Goal: Navigation & Orientation: Find specific page/section

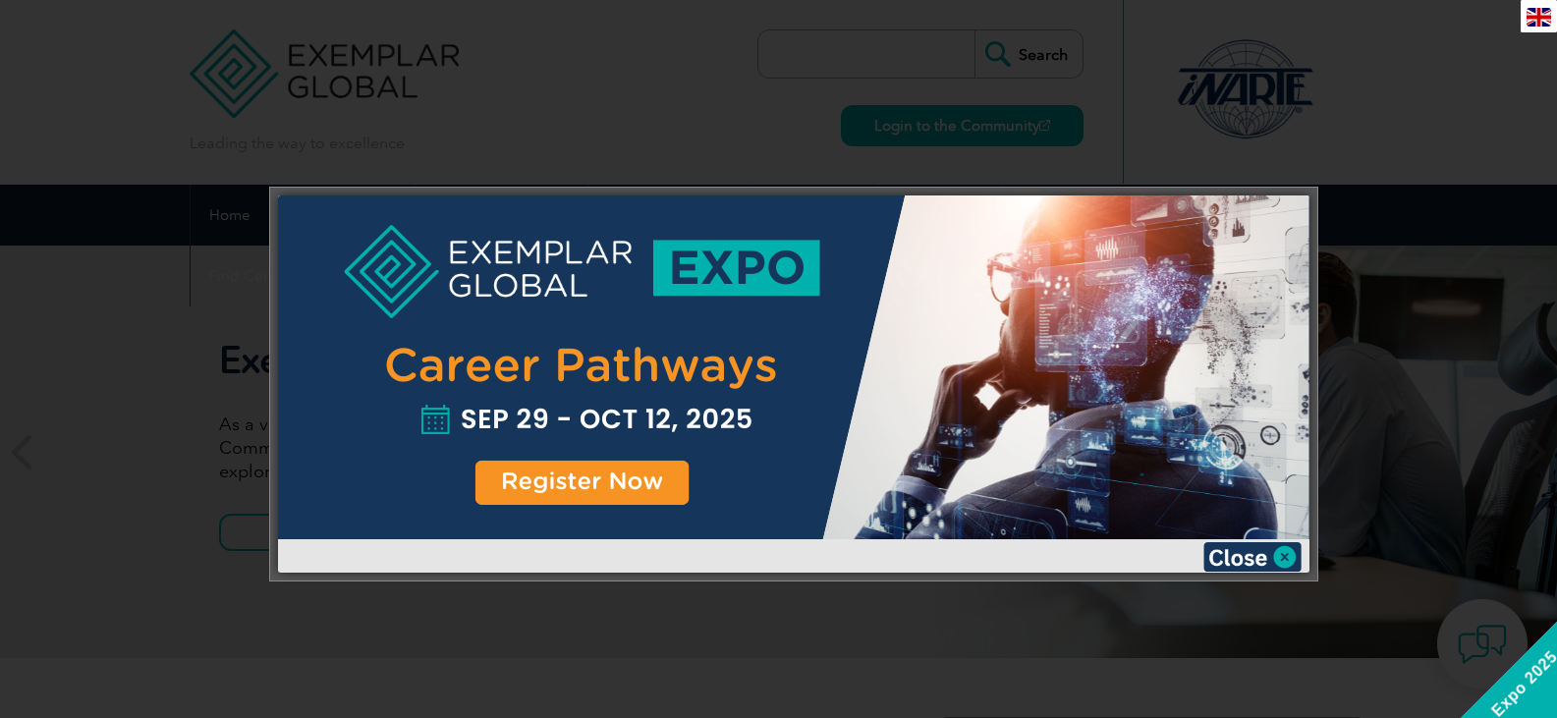
click at [1437, 348] on div at bounding box center [778, 359] width 1557 height 718
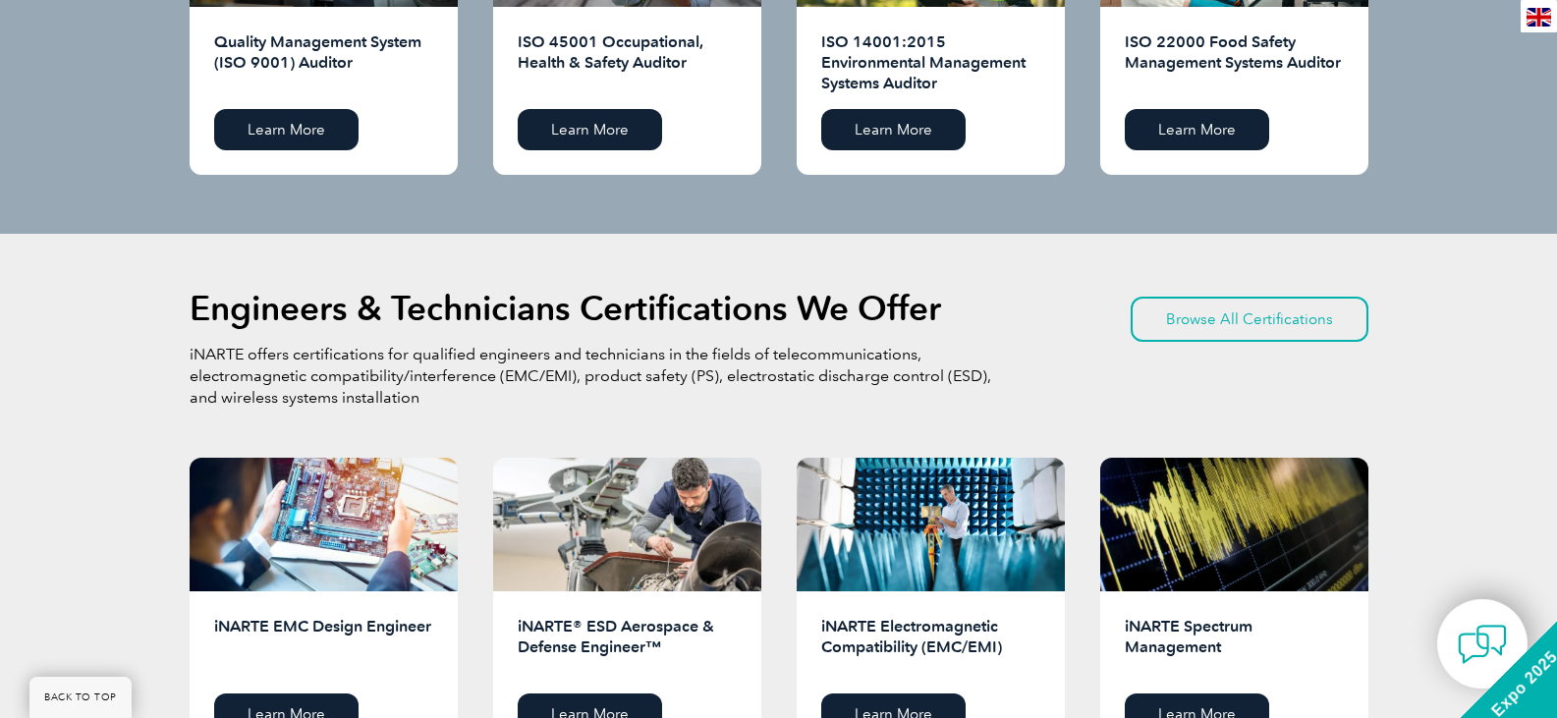
scroll to position [1768, 0]
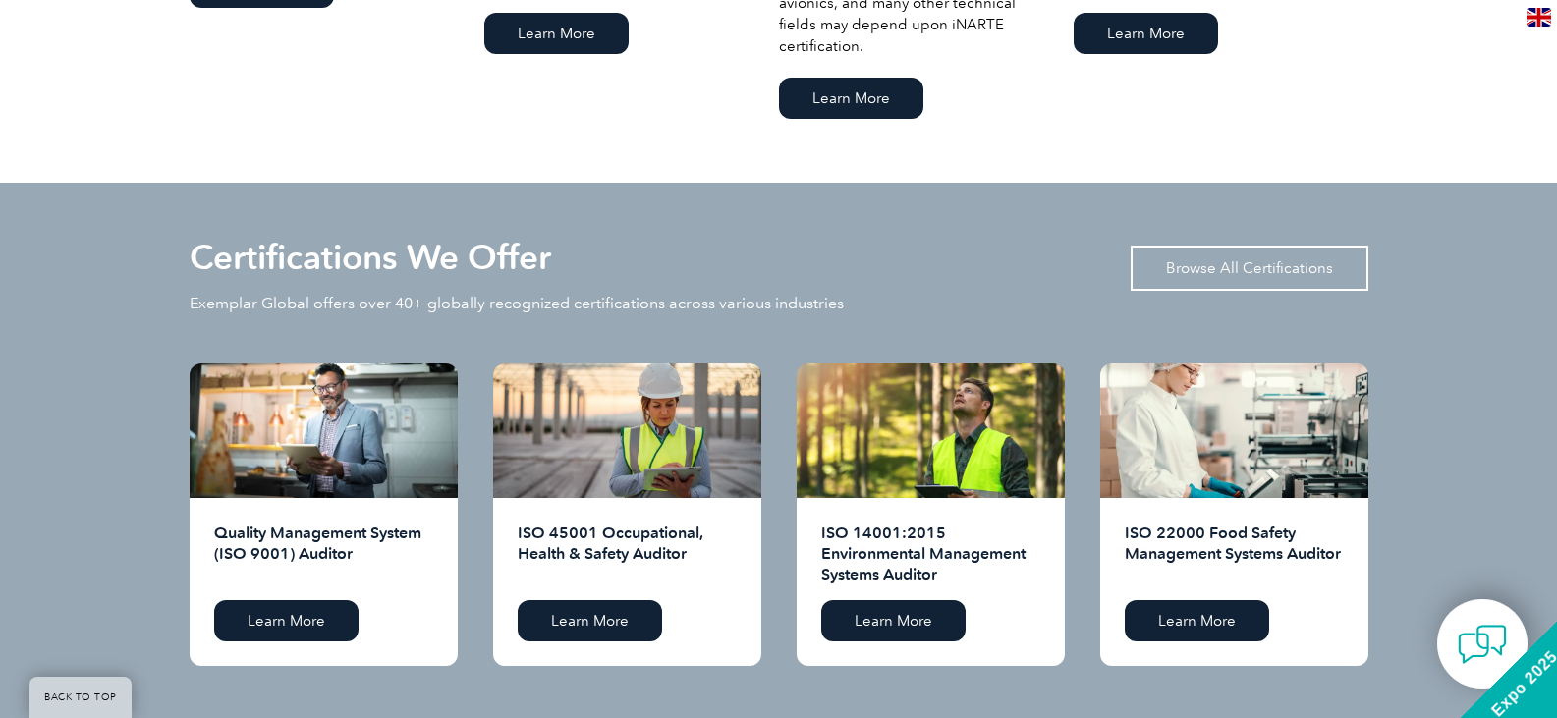
click at [1294, 259] on link "Browse All Certifications" at bounding box center [1250, 268] width 238 height 45
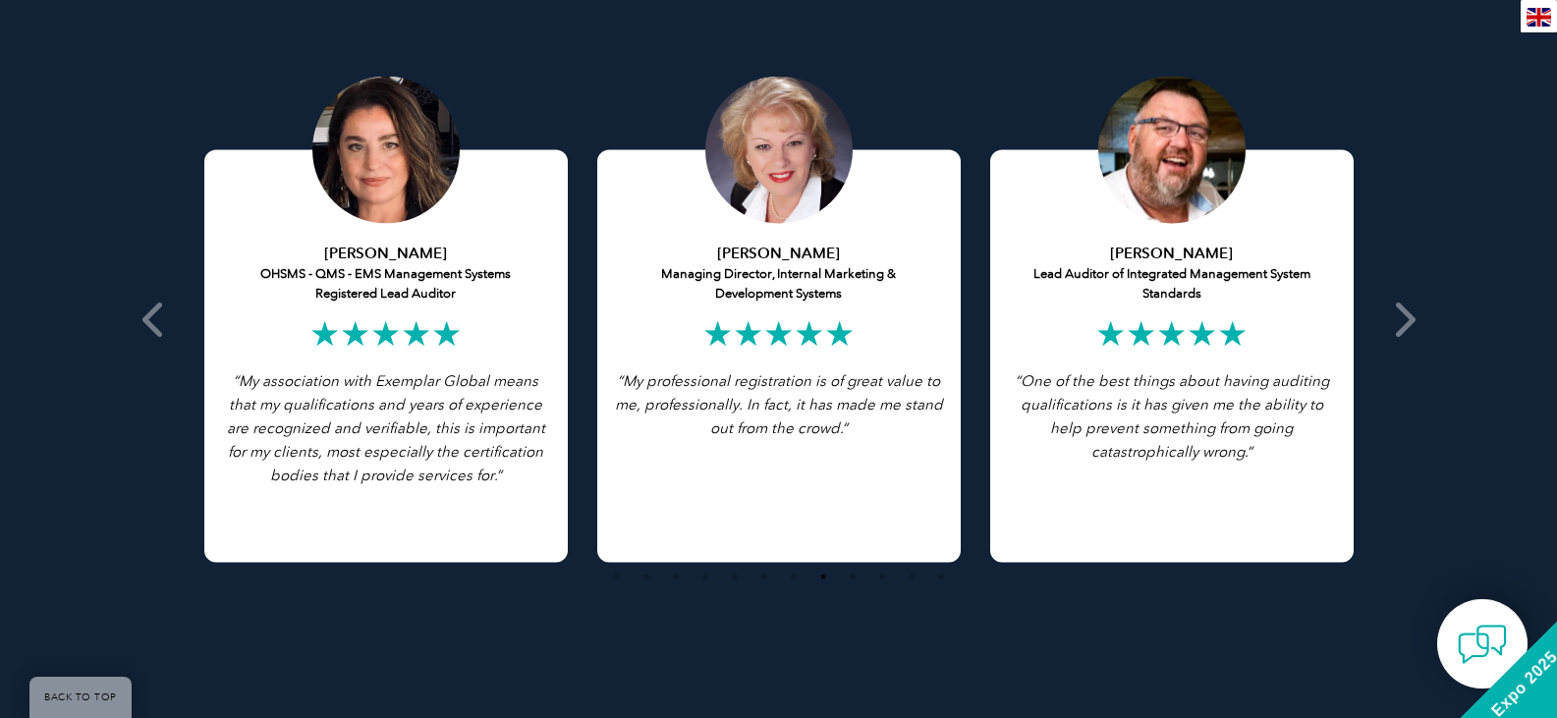
scroll to position [3930, 0]
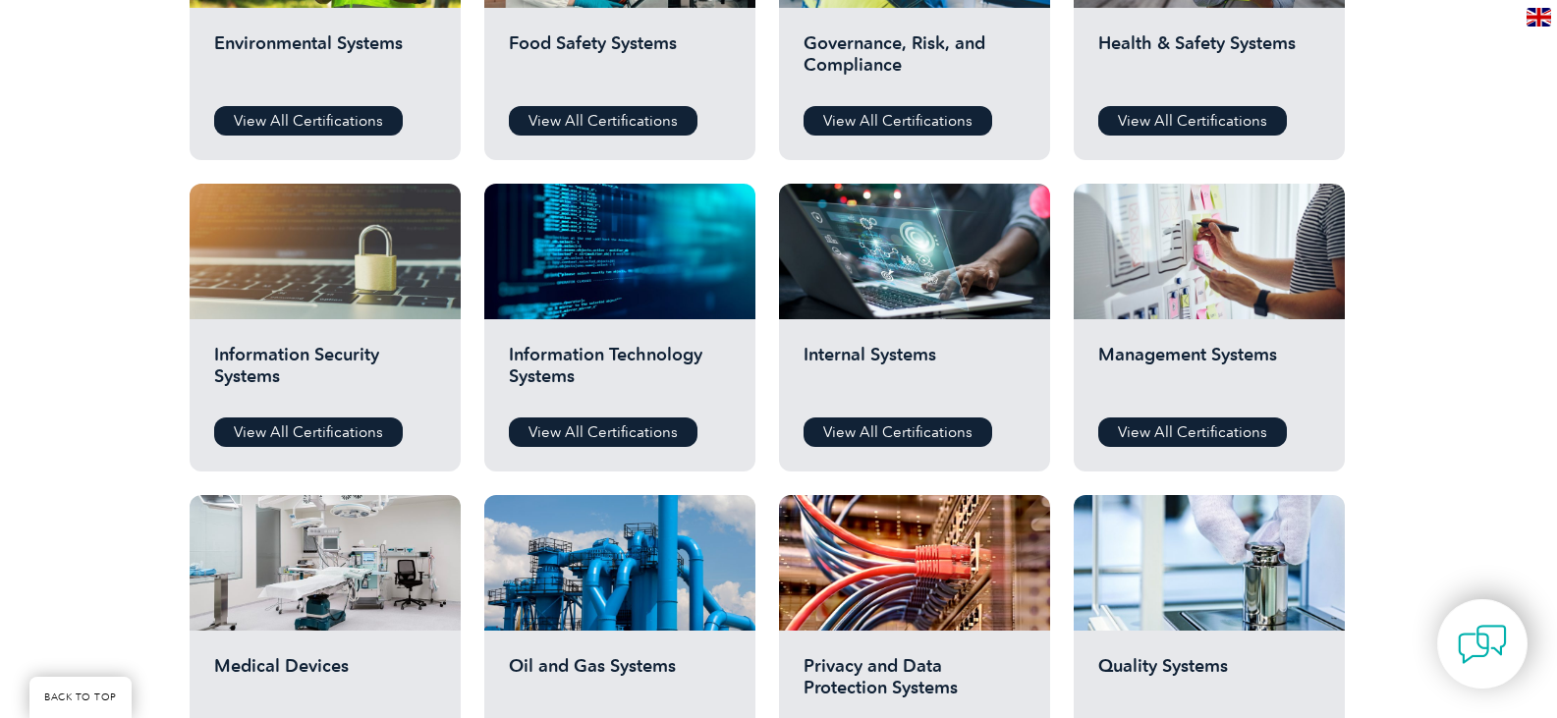
scroll to position [884, 0]
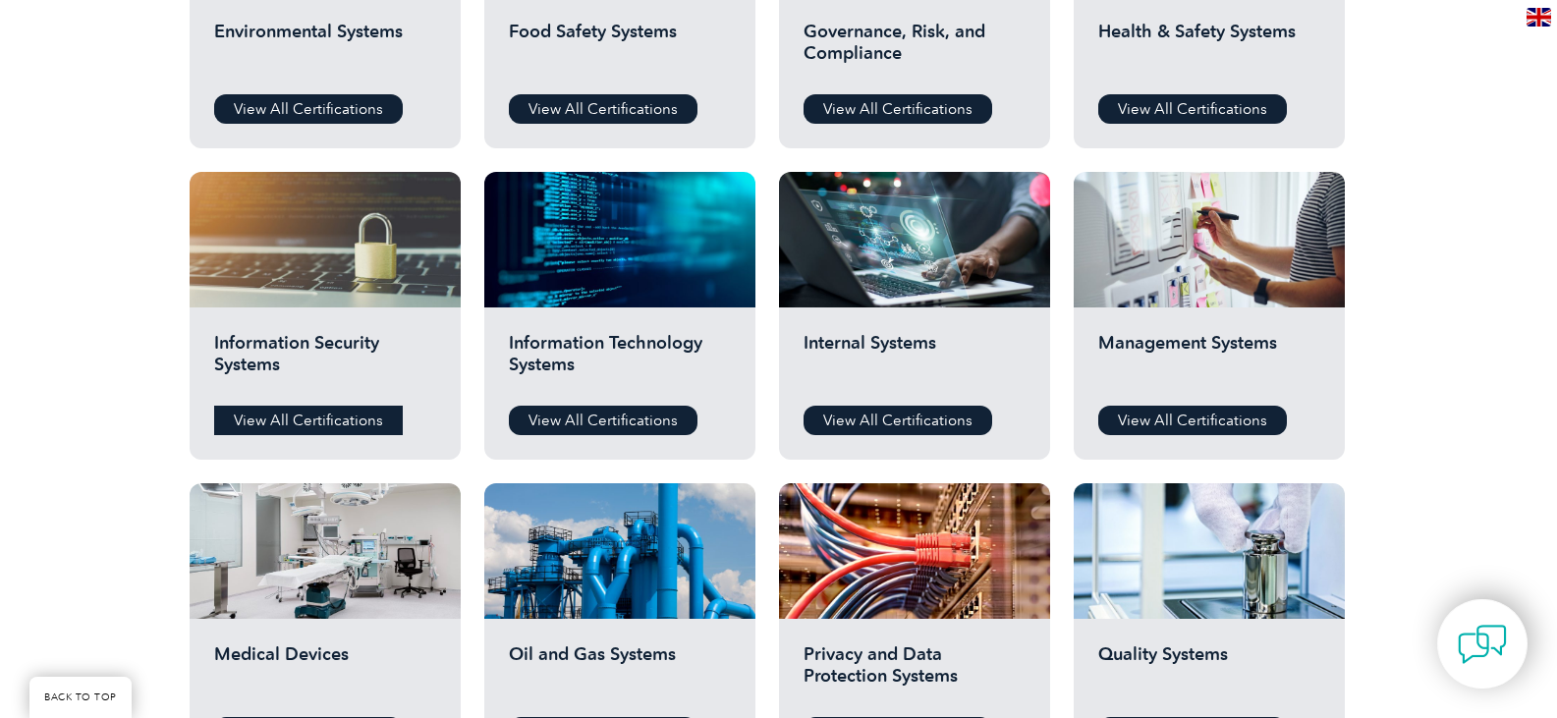
click at [329, 423] on link "View All Certifications" at bounding box center [308, 420] width 189 height 29
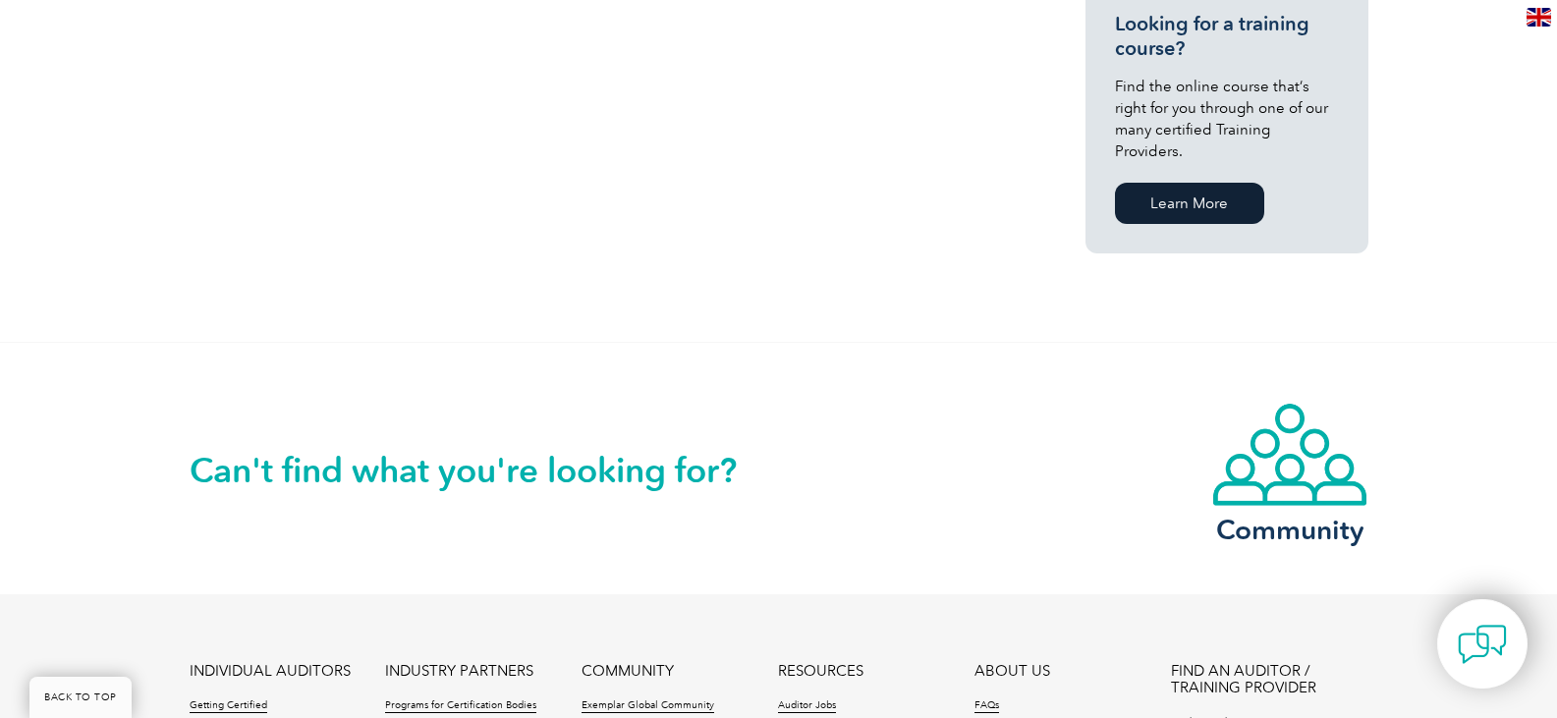
scroll to position [1763, 0]
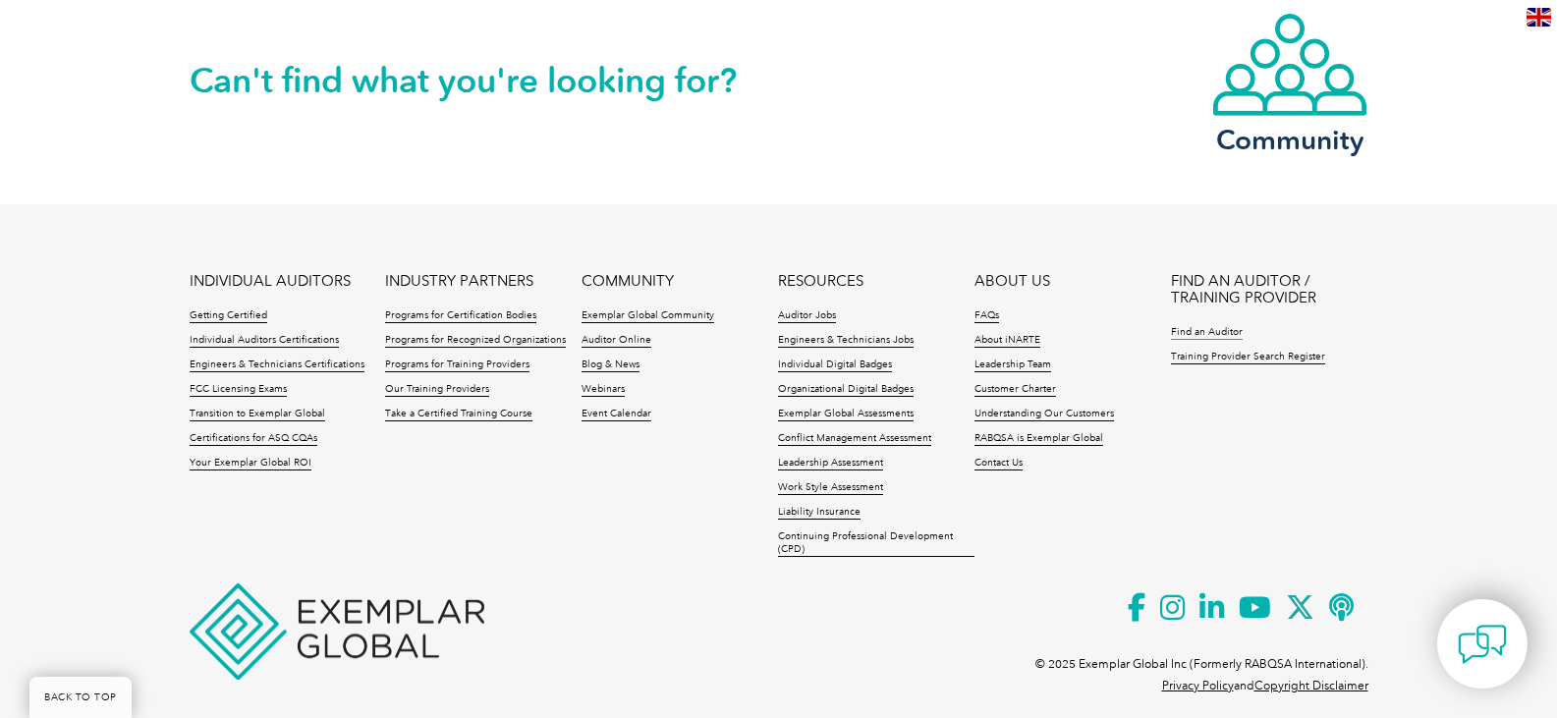
click at [1222, 326] on link "Find an Auditor" at bounding box center [1207, 333] width 72 height 14
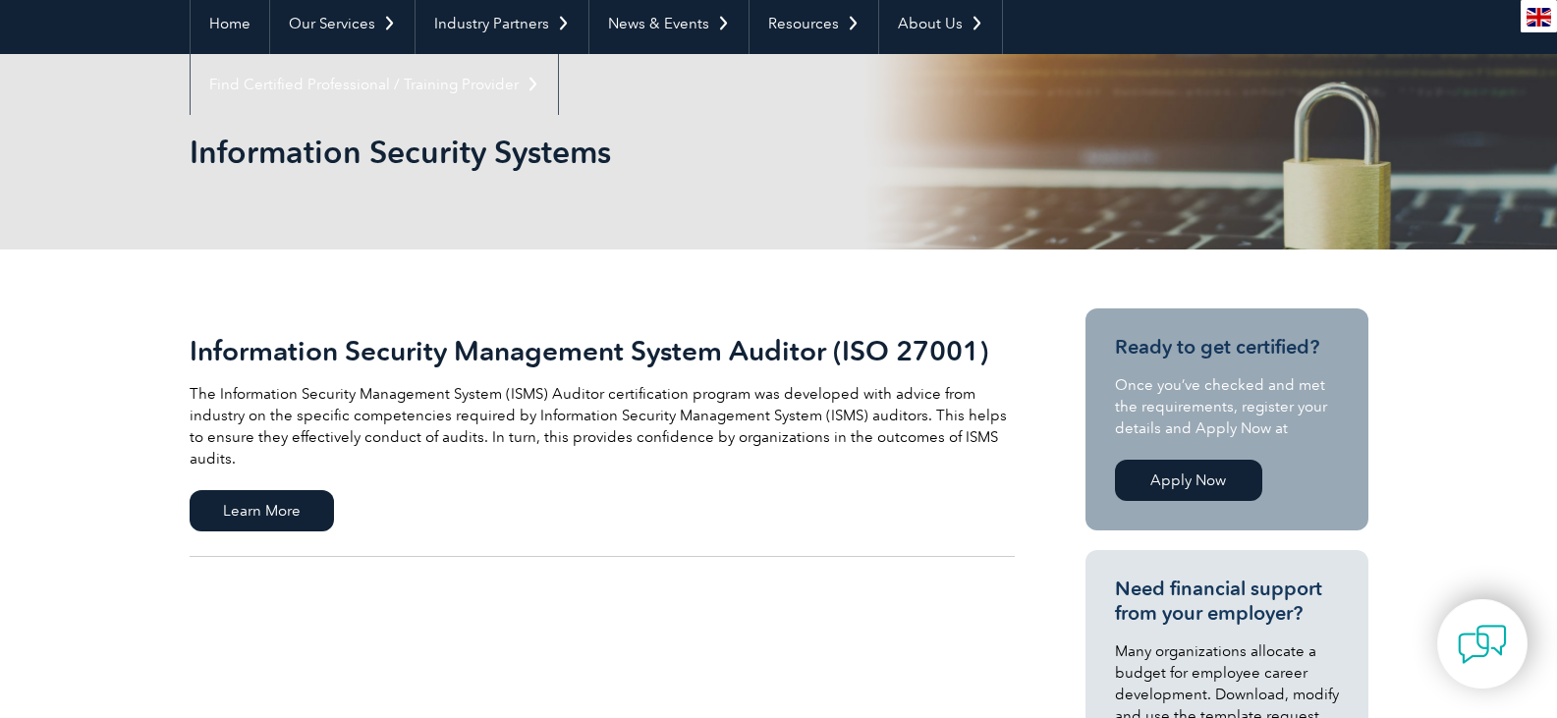
scroll to position [0, 0]
